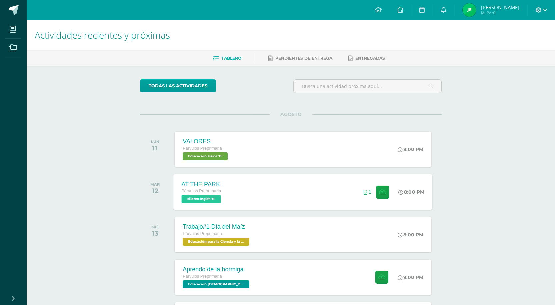
scroll to position [33, 0]
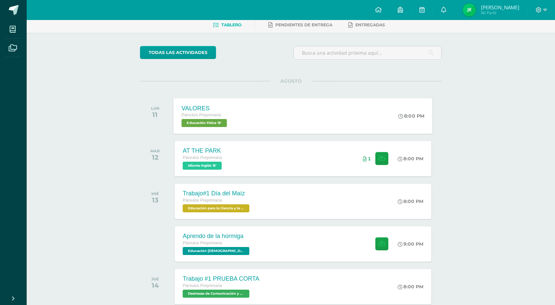
click at [243, 112] on div "VALORES Párvulos Preprimaria Educación Física 'B' 8:00 PM VALORES Educación Fís…" at bounding box center [303, 116] width 259 height 36
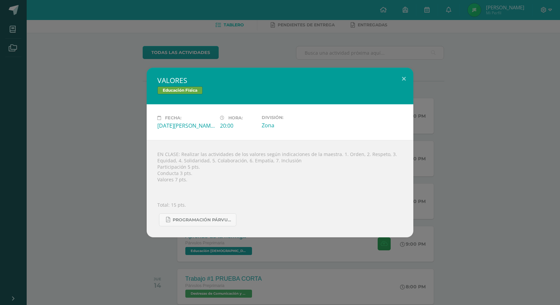
click at [274, 138] on div "VALORES Educación Física Fecha: [DATE][PERSON_NAME] Hora: 20:00 División: Zona" at bounding box center [280, 152] width 560 height 305
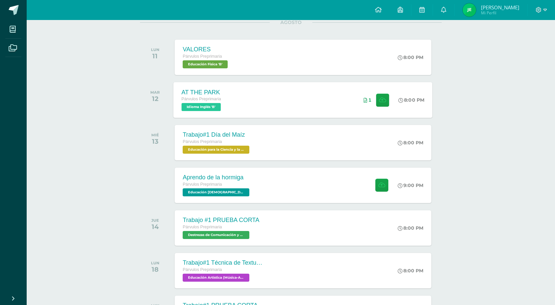
scroll to position [100, 0]
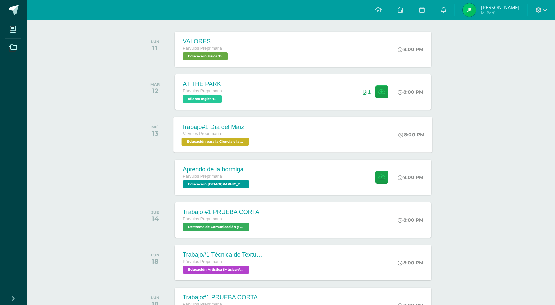
click at [212, 133] on span "Párvulos Preprimaria" at bounding box center [202, 133] width 40 height 5
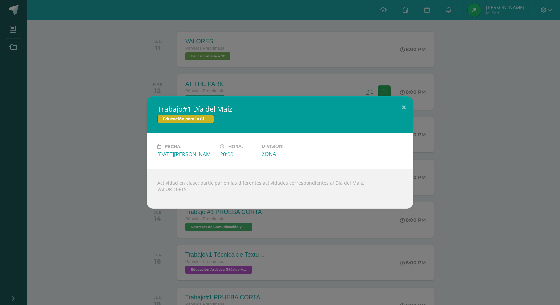
click at [274, 138] on div "Trabajo#1 Día del Maíz Educación para la Ciencia y la Ciudadanía Fecha: [DATE][…" at bounding box center [280, 152] width 555 height 112
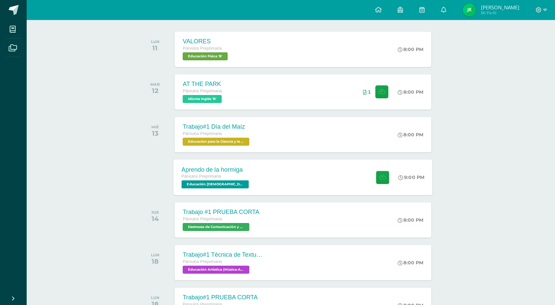
click at [274, 138] on div "Aprendo de la hormiga Párvulos Preprimaria Educación [DEMOGRAPHIC_DATA] 'B' 9:0…" at bounding box center [303, 177] width 259 height 36
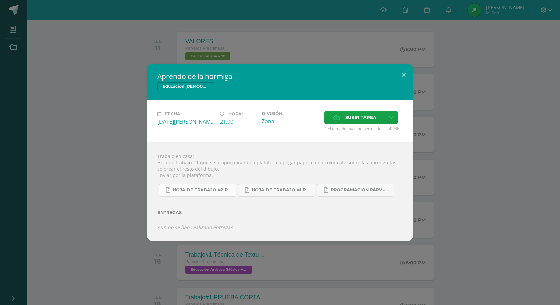
click at [206, 138] on link "hoja de trabajo #2 Párvulo 4ta. Unidad 2025.pdf" at bounding box center [197, 190] width 77 height 13
click at [263, 138] on div "hoja de trabajo #2 Párvulo 4ta. Unidad 2025.pdf hoja de trabajo #1 Párvulos A-B…" at bounding box center [279, 187] width 245 height 18
click at [263, 138] on link "hoja de trabajo #1 Párvulos A-B 4ta. Unidad 2025.pdf" at bounding box center [276, 190] width 77 height 13
click at [274, 138] on span "Programación Párvulos A-B 4ta. Unidad 2025.pdf" at bounding box center [361, 189] width 60 height 5
click at [274, 128] on div "Aprendo de la hormiga Educación [DEMOGRAPHIC_DATA] Fecha: [DATE][PERSON_NAME] H…" at bounding box center [280, 153] width 555 height 178
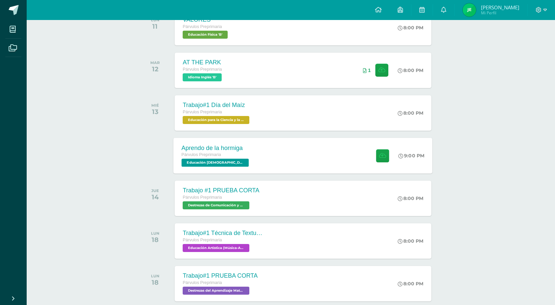
scroll to position [133, 0]
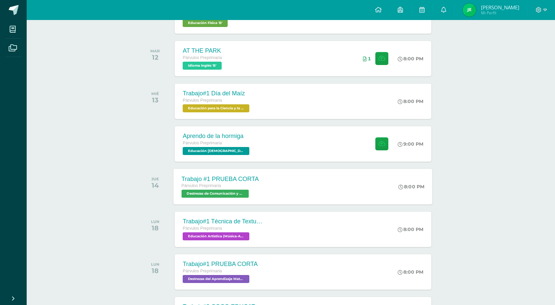
click at [274, 138] on div "Trabajo #1 PRUEBA CORTA Párvulos Preprimaria Destrezas de Comunicación y Lengua…" at bounding box center [303, 187] width 259 height 36
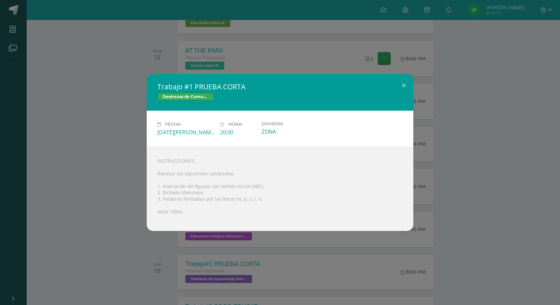
click at [274, 138] on div "Trabajo #1 PRUEBA CORTA Destrezas de Comunicación y Lenguaje Fecha: [DATE][PERS…" at bounding box center [280, 152] width 555 height 157
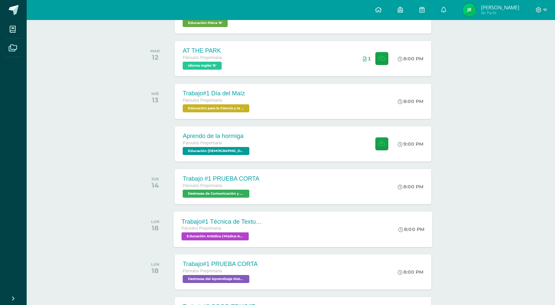
click at [268, 138] on div "Trabajo#1 Técnica de Texturizado Párvulos Preprimaria Educación Artística (Músi…" at bounding box center [222, 229] width 97 height 36
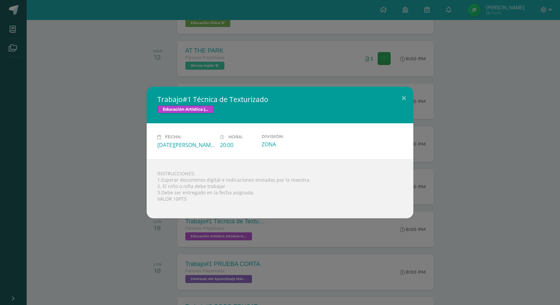
click at [274, 138] on div "Trabajo#1 Técnica de Texturizado Educación Artística (Música-Artes Visuales) Fe…" at bounding box center [280, 152] width 555 height 131
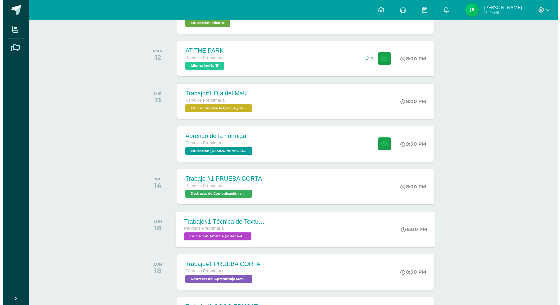
scroll to position [167, 0]
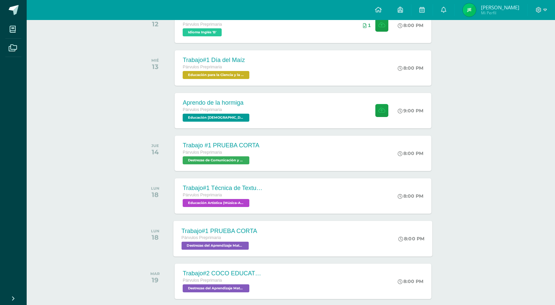
click at [270, 138] on div "Trabajo#1 PRUEBA CORTA Párvulos Preprimaria Destrezas del Aprendizaje Matemátic…" at bounding box center [303, 239] width 259 height 36
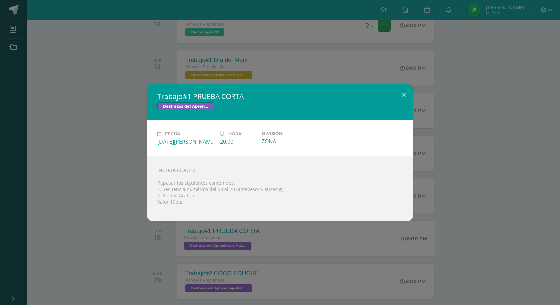
click at [270, 138] on div "Trabajo#1 PRUEBA CORTA Destrezas del Aprendizaje Matemático Fecha: [DATE][PERSO…" at bounding box center [280, 152] width 560 height 305
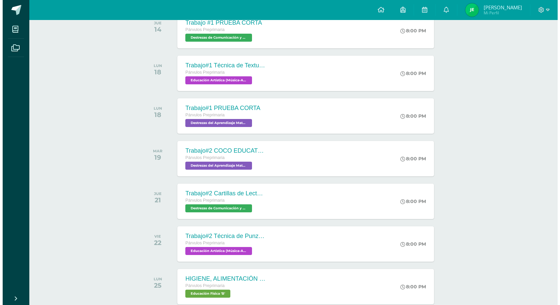
scroll to position [300, 0]
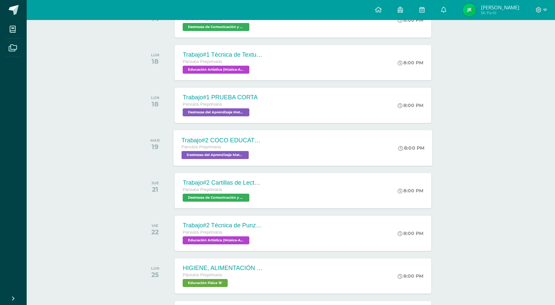
click at [274, 138] on div "Trabajo#2 COCO EDUCATIVO Párvulos Preprimaria Destrezas del Aprendizaje Matemát…" at bounding box center [303, 148] width 259 height 36
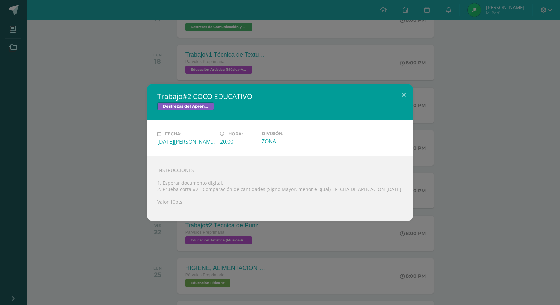
click at [274, 138] on div "Trabajo#2 COCO EDUCATIVO Destrezas del Aprendizaje Matemático Fecha: [DATE][PER…" at bounding box center [280, 153] width 555 height 138
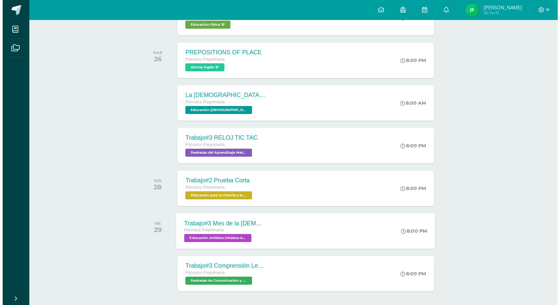
scroll to position [467, 0]
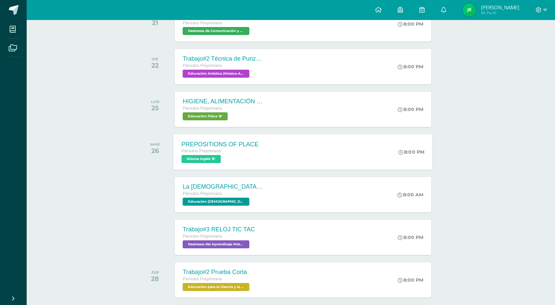
click at [274, 138] on div "PREPOSITIONS OF PLACE Párvulos Preprimaria Idioma Inglés 'B' 8:00 PM PREPOSITIO…" at bounding box center [303, 152] width 259 height 36
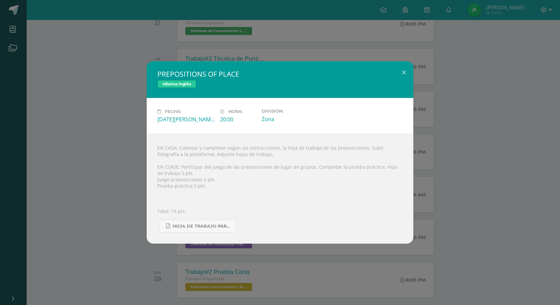
click at [274, 138] on div "PREPOSITIONS OF PLACE Idioma Inglés Fecha: [DATE][PERSON_NAME] Hora: 20:00 Divi…" at bounding box center [280, 152] width 555 height 182
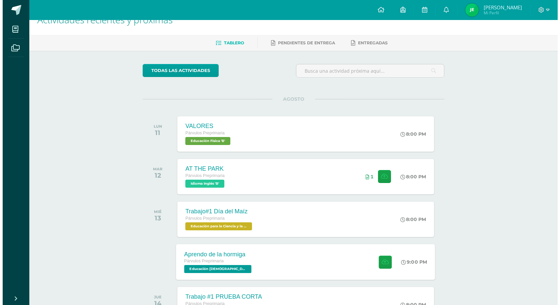
scroll to position [0, 0]
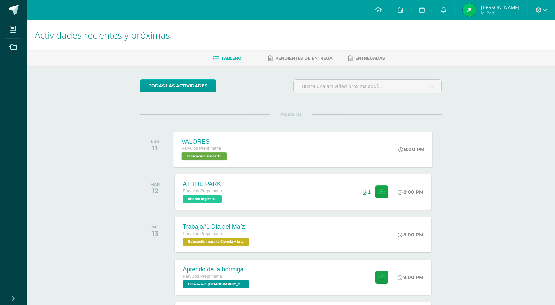
click at [274, 138] on div "VALORES Párvulos Preprimaria Educación Física 'B' 8:00 PM VALORES Educación Fís…" at bounding box center [303, 149] width 259 height 36
